Goal: Task Accomplishment & Management: Use online tool/utility

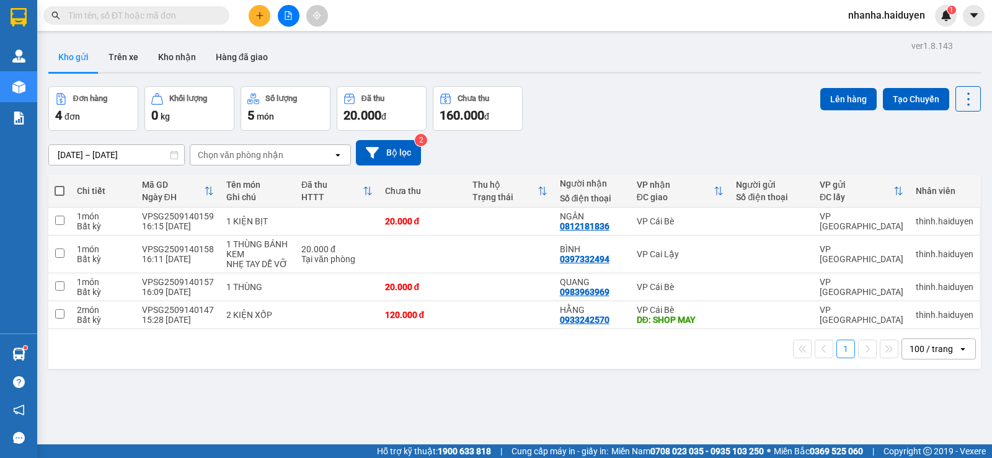
scroll to position [57, 0]
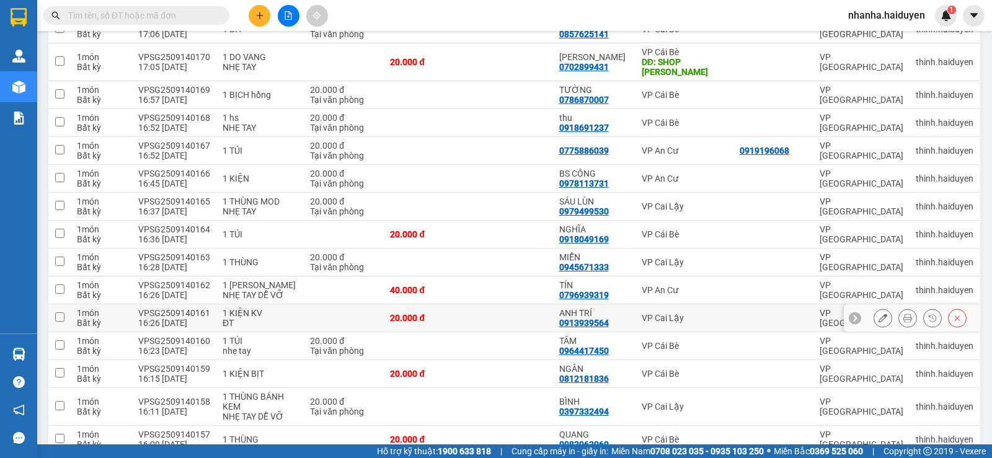
scroll to position [336, 0]
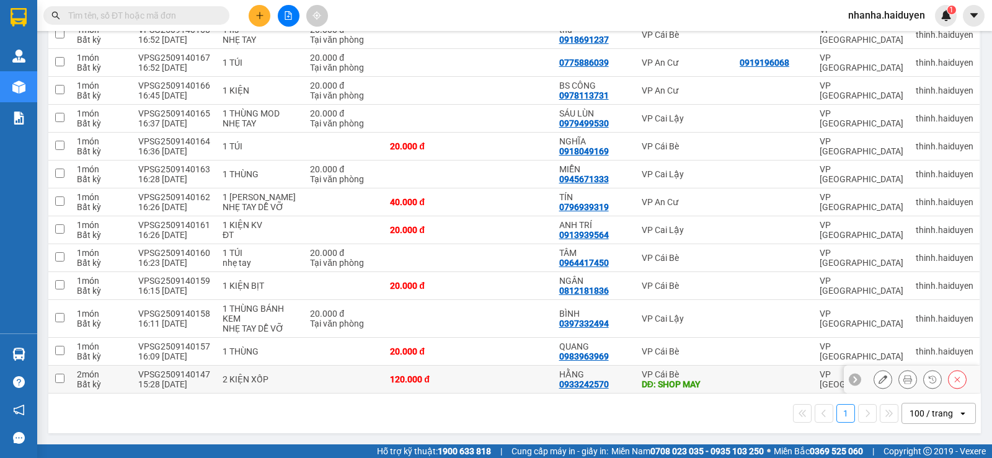
click at [460, 384] on td "120.000 đ" at bounding box center [426, 380] width 84 height 28
checkbox input "true"
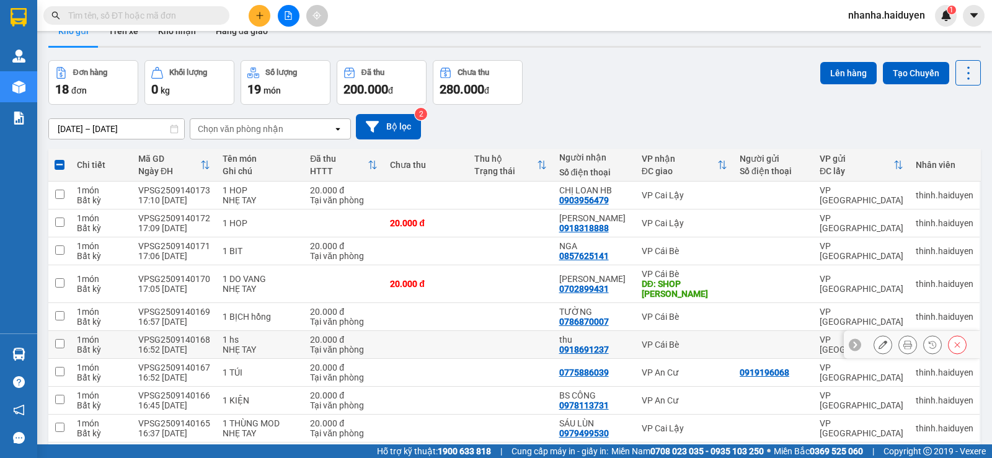
scroll to position [0, 0]
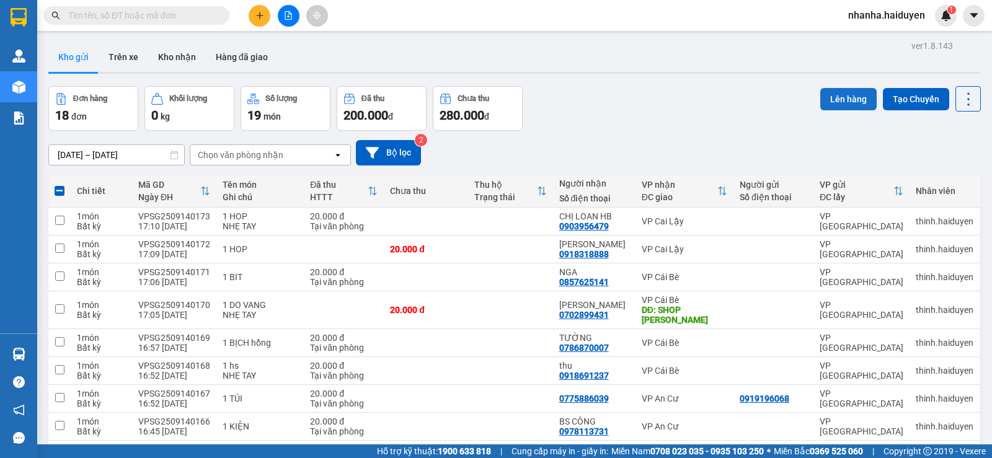
click at [833, 90] on button "Lên hàng" at bounding box center [848, 99] width 56 height 22
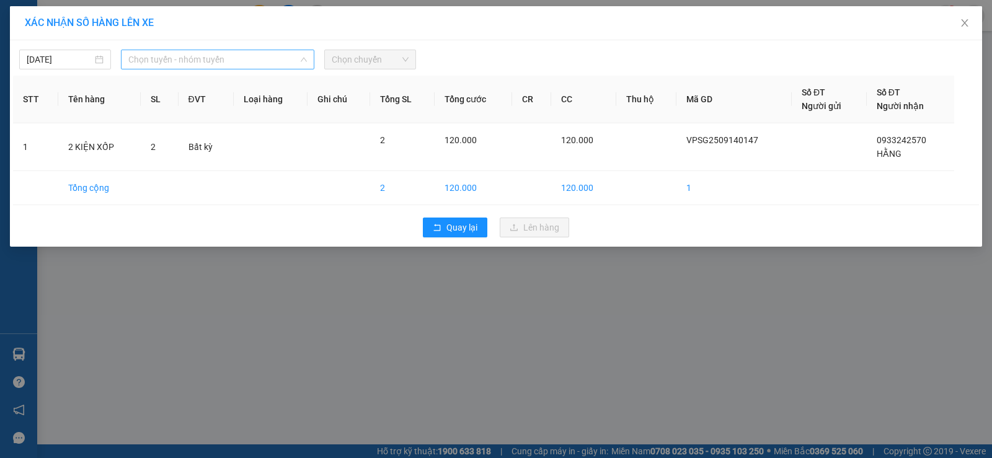
click at [205, 52] on span "Chọn tuyến - nhóm tuyến" at bounding box center [217, 59] width 179 height 19
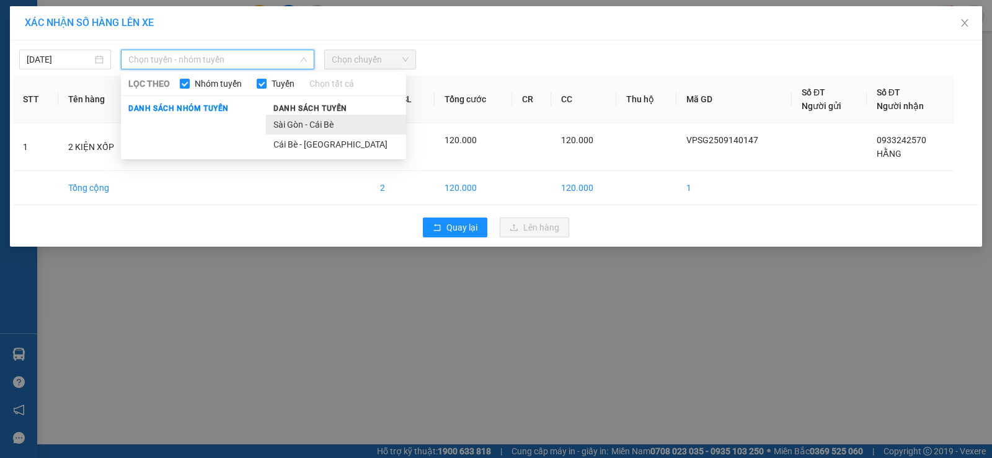
click at [296, 116] on li "Sài Gòn - Cái Bè" at bounding box center [336, 125] width 140 height 20
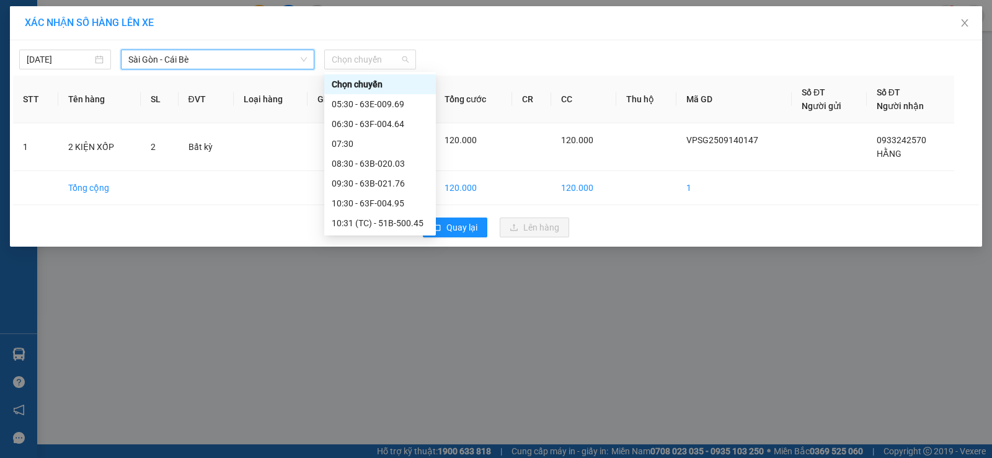
drag, startPoint x: 371, startPoint y: 56, endPoint x: 376, endPoint y: 42, distance: 14.7
click at [376, 42] on div "14/09/2025 Sài Gòn - Cái Bè Sài Gòn - Cái Bè LỌC THEO Nhóm tuyến Tuyến Chọn tất…" at bounding box center [496, 143] width 972 height 206
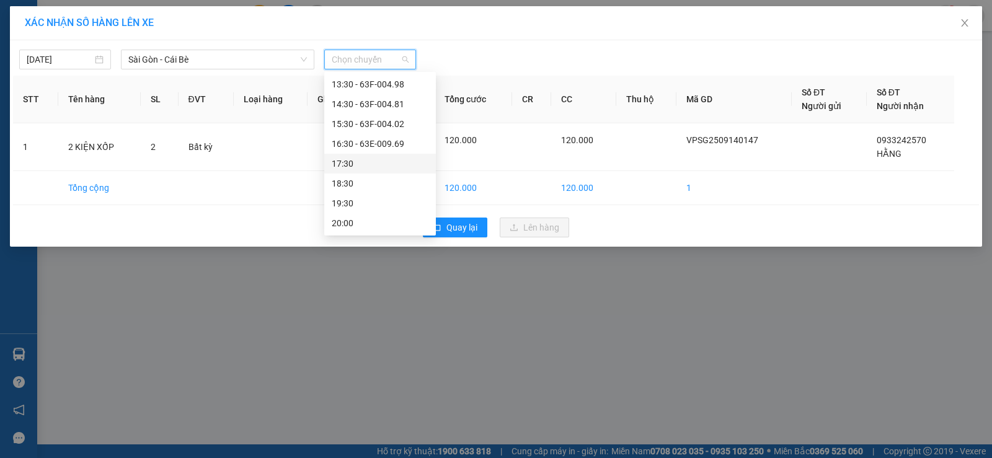
click at [390, 154] on div "17:30" at bounding box center [380, 164] width 112 height 20
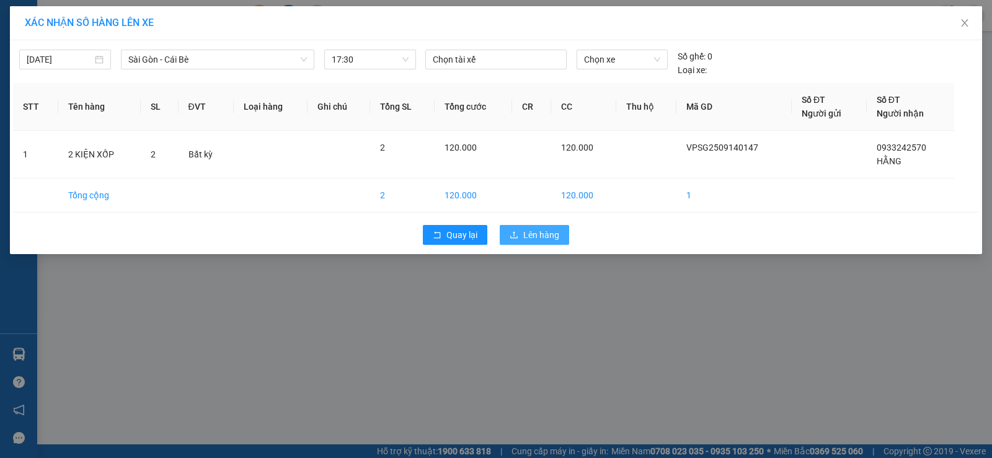
click at [531, 230] on span "Lên hàng" at bounding box center [541, 235] width 36 height 14
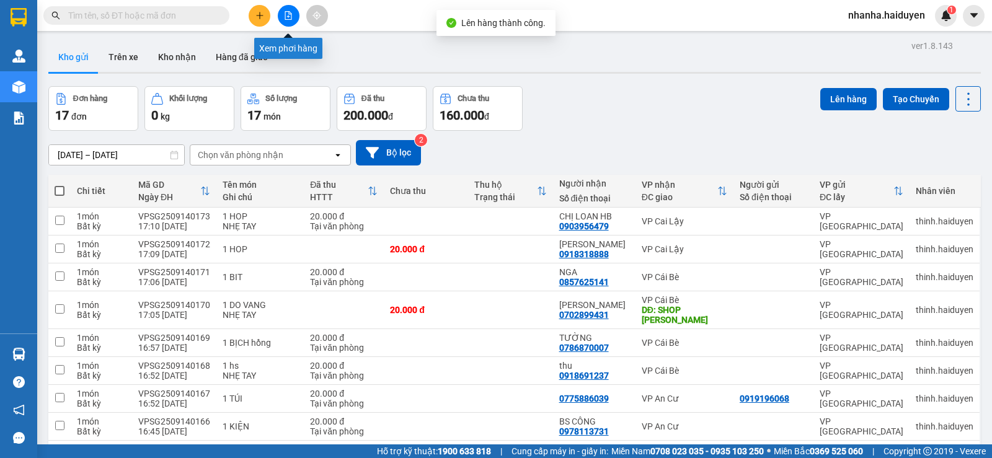
click at [289, 16] on icon "file-add" at bounding box center [288, 15] width 9 height 9
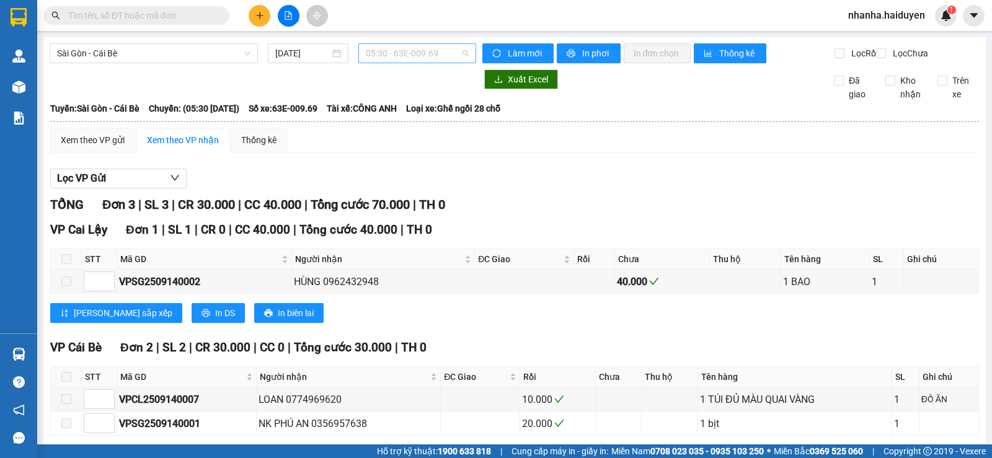
click at [413, 55] on span "05:30 - 63E-009.69" at bounding box center [417, 53] width 102 height 19
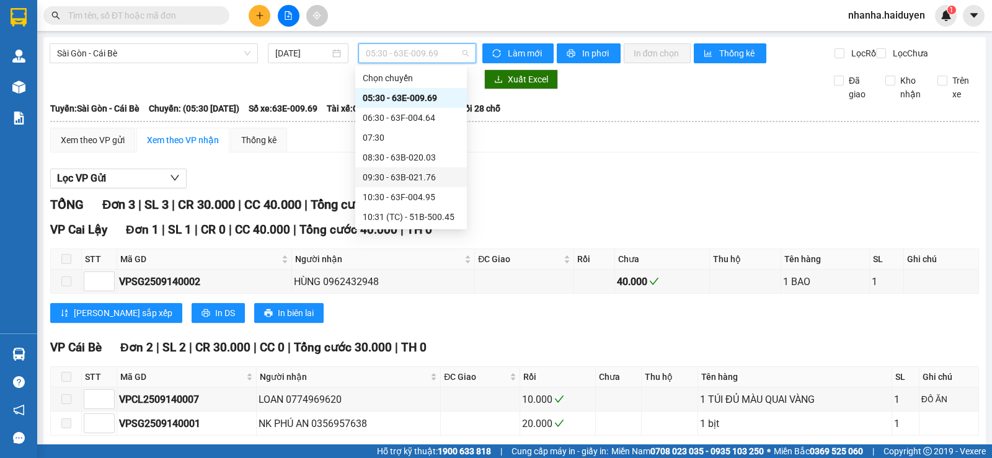
scroll to position [186, 0]
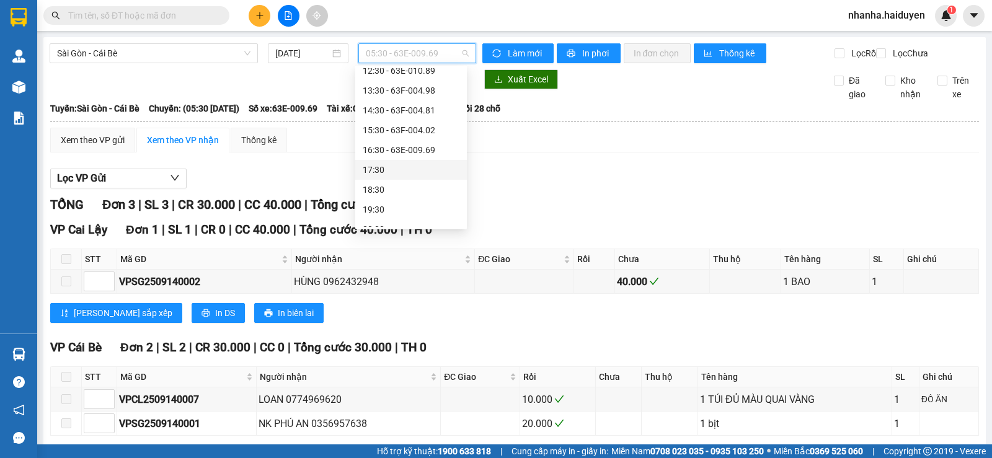
click at [427, 174] on div "17:30" at bounding box center [411, 170] width 97 height 14
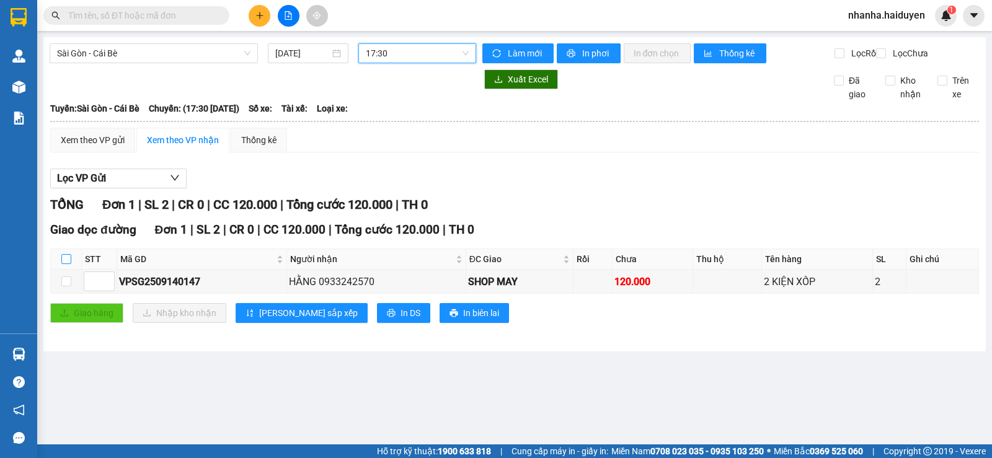
click at [63, 264] on input "checkbox" at bounding box center [66, 259] width 10 height 10
checkbox input "true"
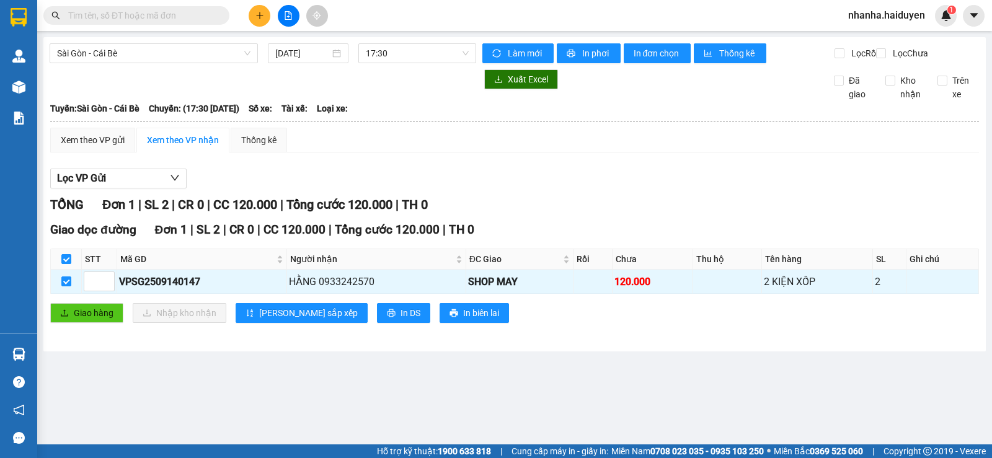
click at [58, 311] on div "Giao dọc đường Đơn 1 | SL 2 | CR 0 | CC 120.000 | Tổng cước 120.000 | TH 0 STT …" at bounding box center [514, 277] width 928 height 112
click at [57, 323] on button "Giao hàng" at bounding box center [86, 313] width 73 height 20
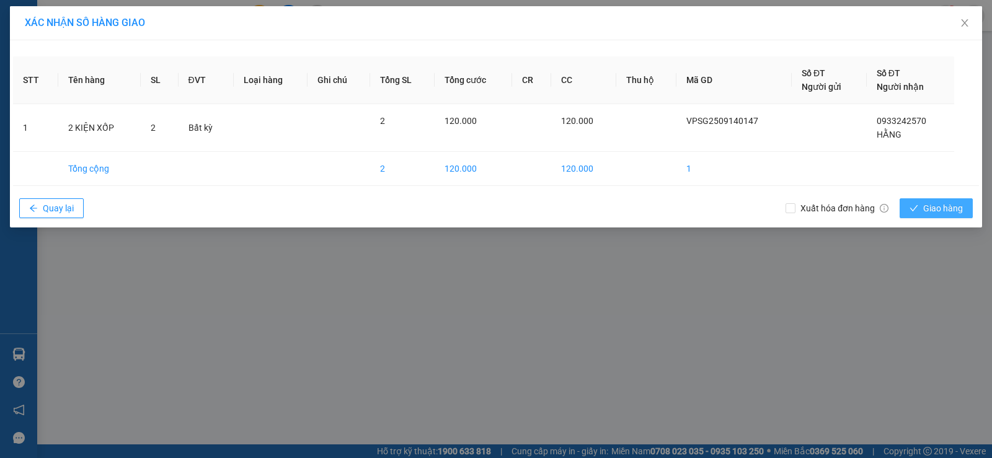
click at [935, 211] on span "Giao hàng" at bounding box center [943, 208] width 40 height 14
